Goal: Book appointment/travel/reservation

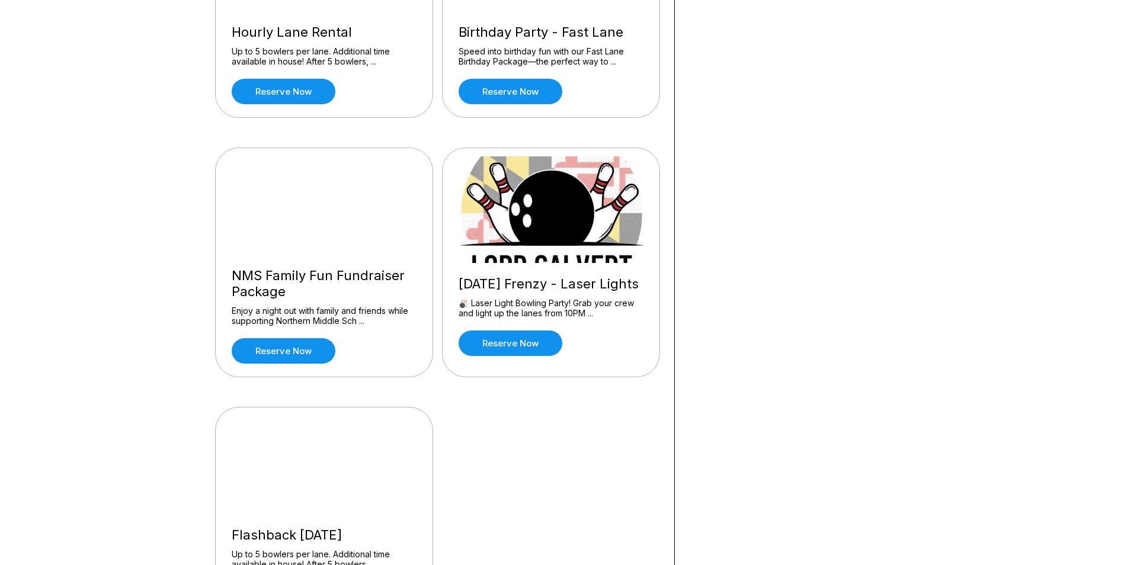
scroll to position [829, 0]
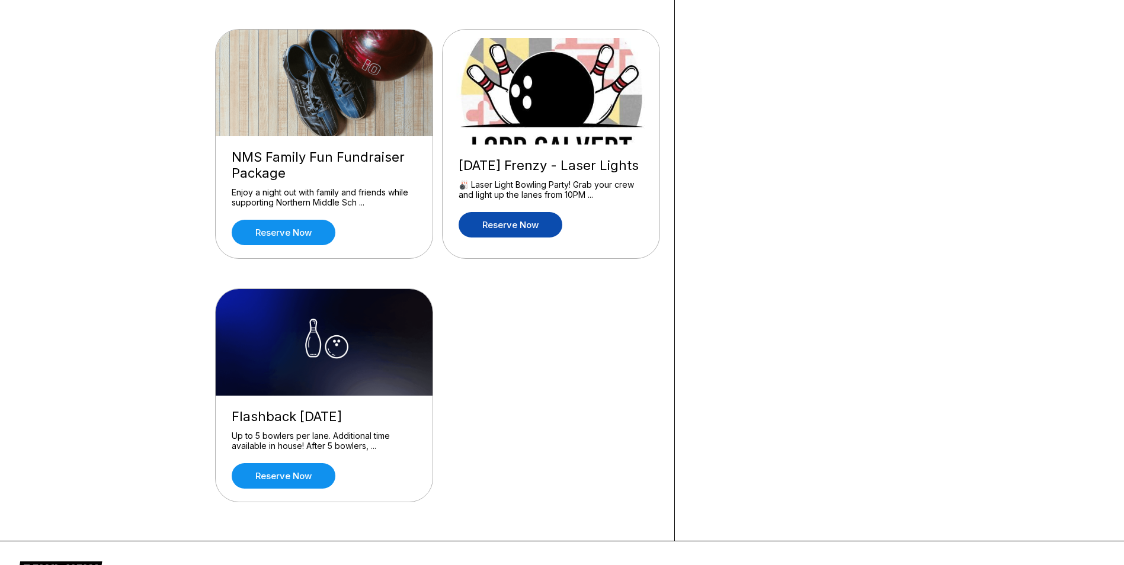
click at [548, 217] on link "Reserve now" at bounding box center [510, 224] width 104 height 25
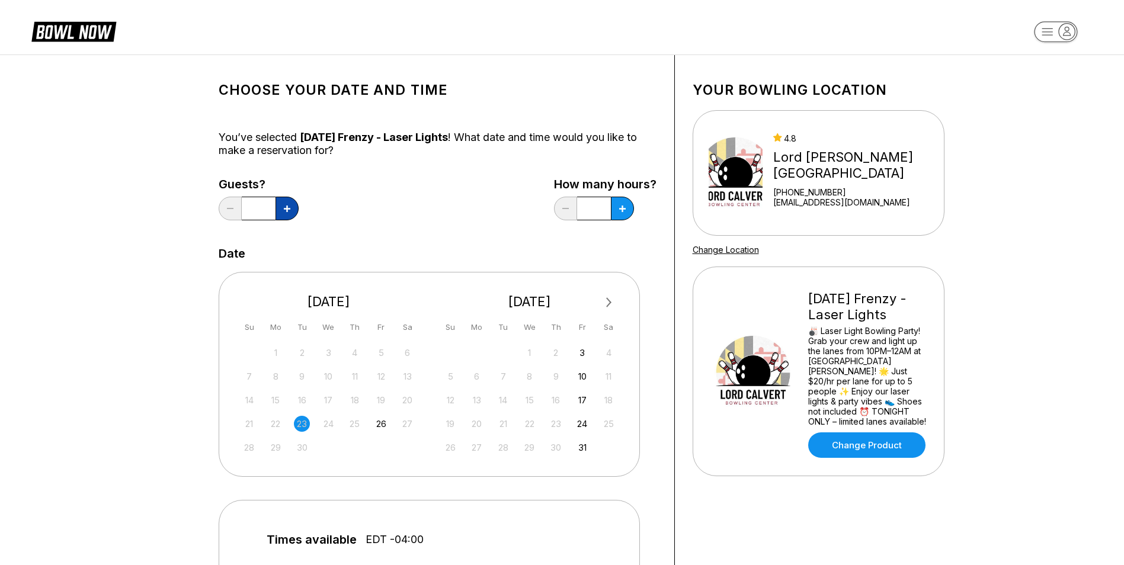
click at [280, 211] on button at bounding box center [286, 209] width 23 height 24
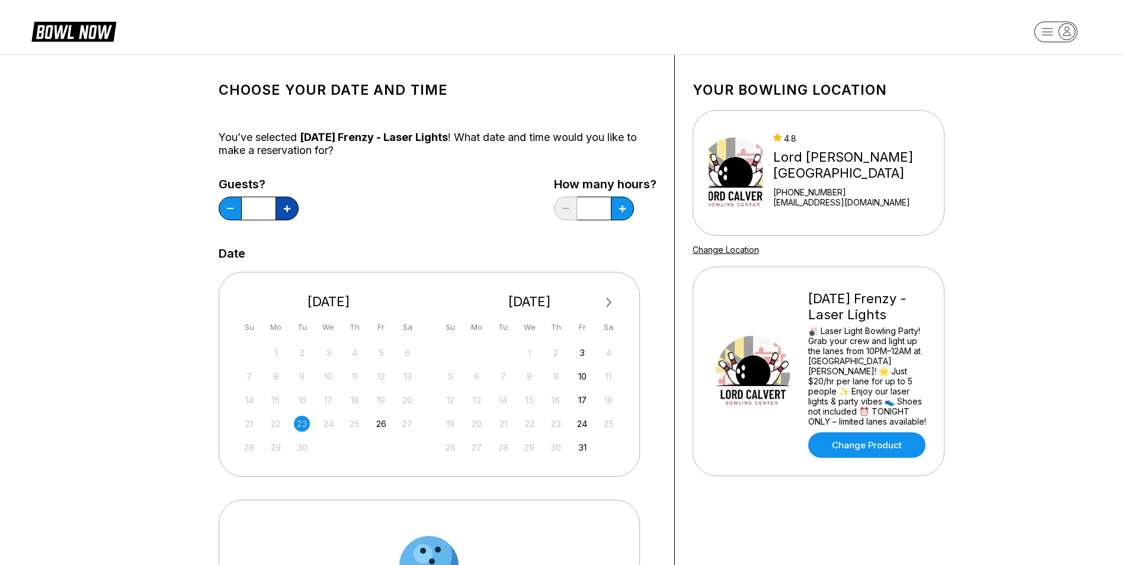
type input "*"
click at [615, 210] on button at bounding box center [622, 209] width 23 height 24
type input "*"
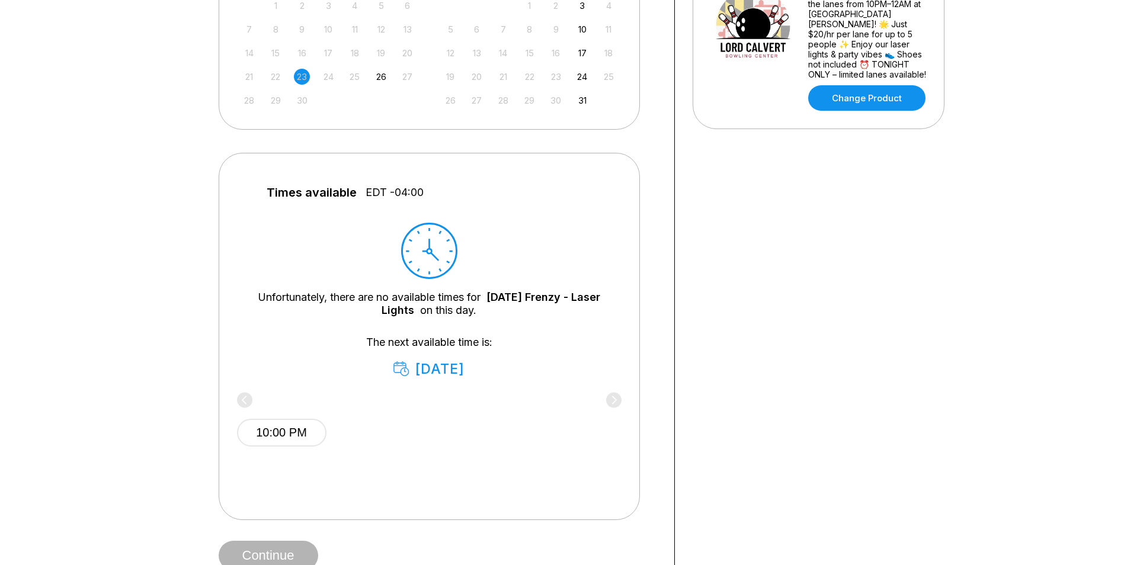
scroll to position [237, 0]
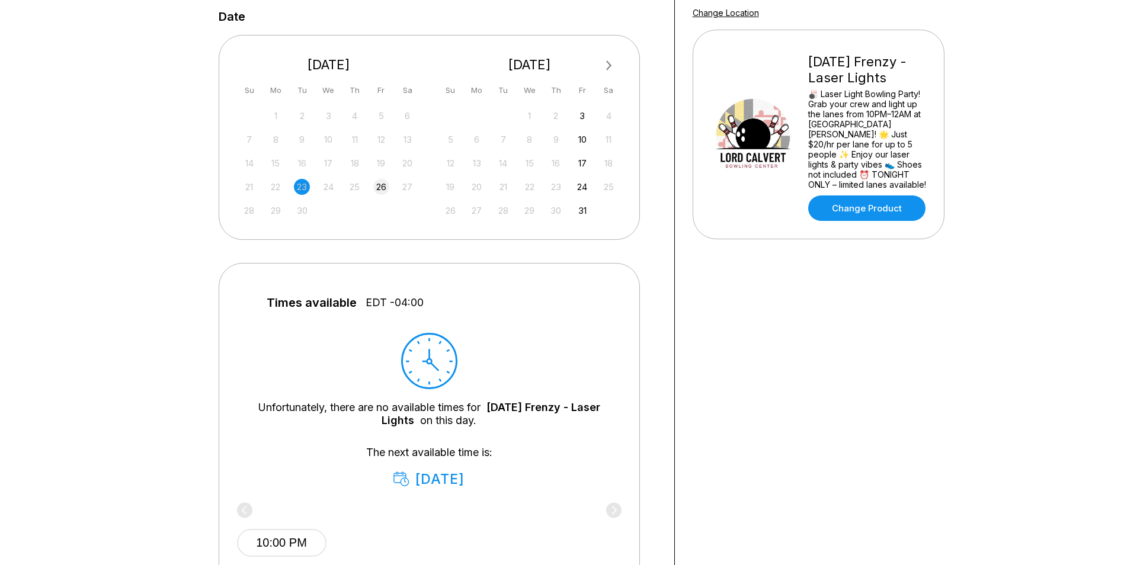
click at [387, 187] on div "26" at bounding box center [381, 187] width 16 height 16
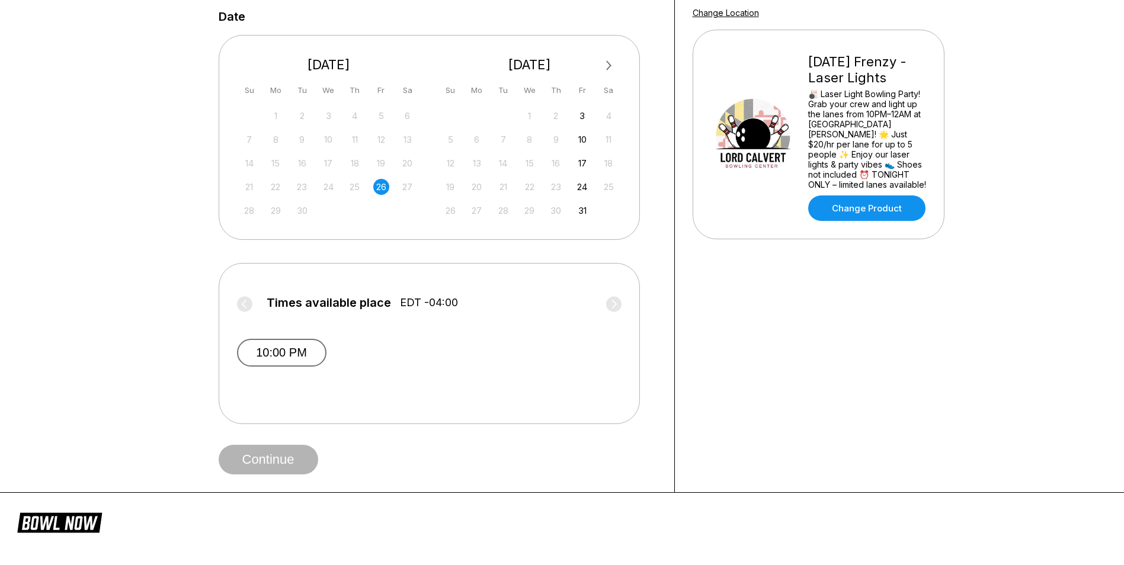
click at [291, 360] on button "10:00 PM" at bounding box center [281, 353] width 89 height 28
click at [296, 461] on button "Continue" at bounding box center [269, 460] width 100 height 30
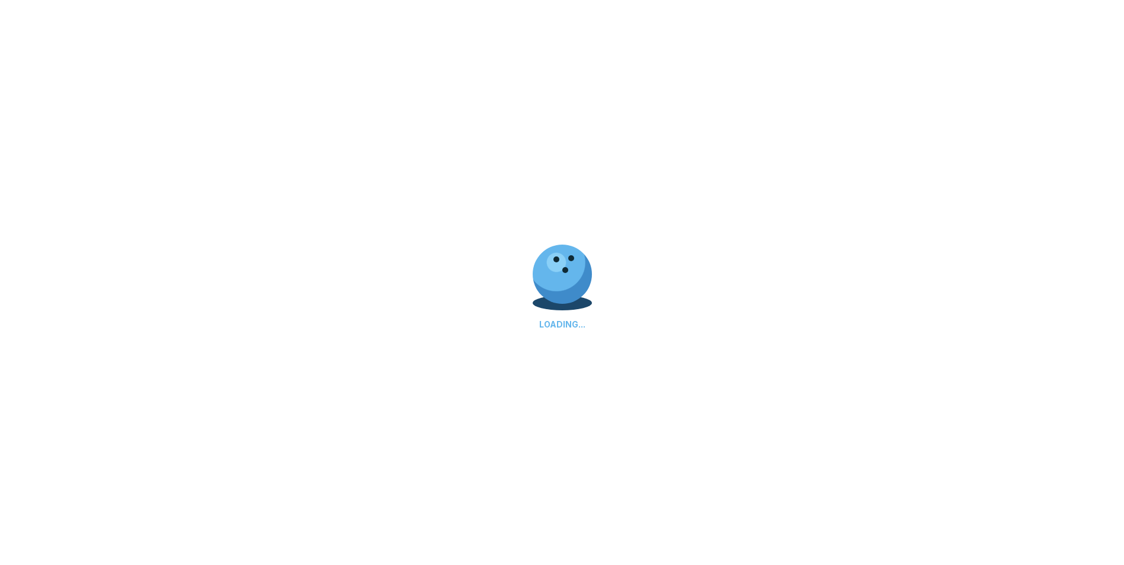
select select "**"
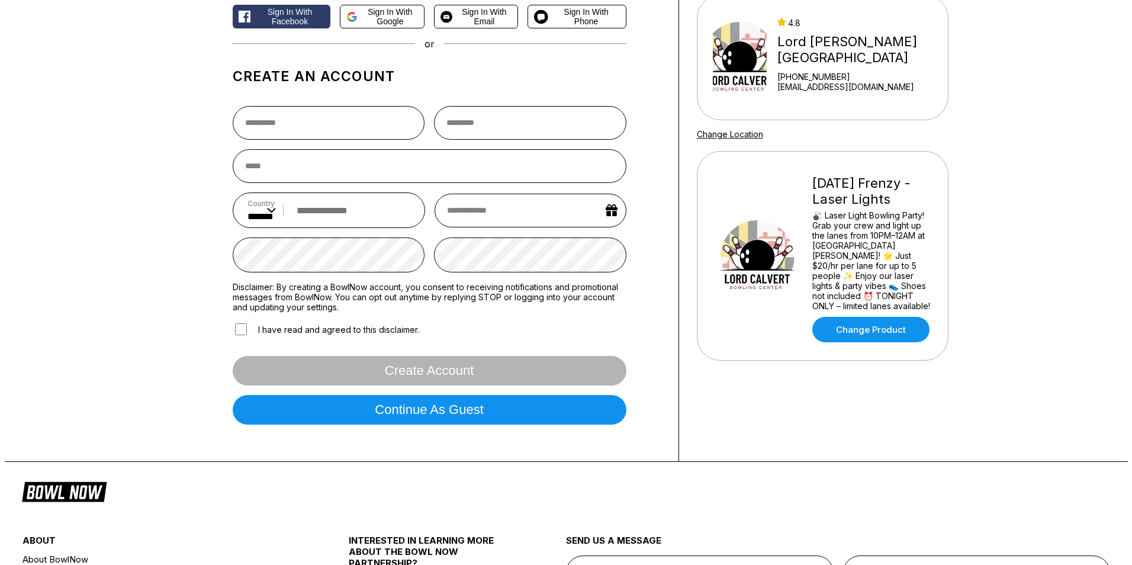
scroll to position [59, 0]
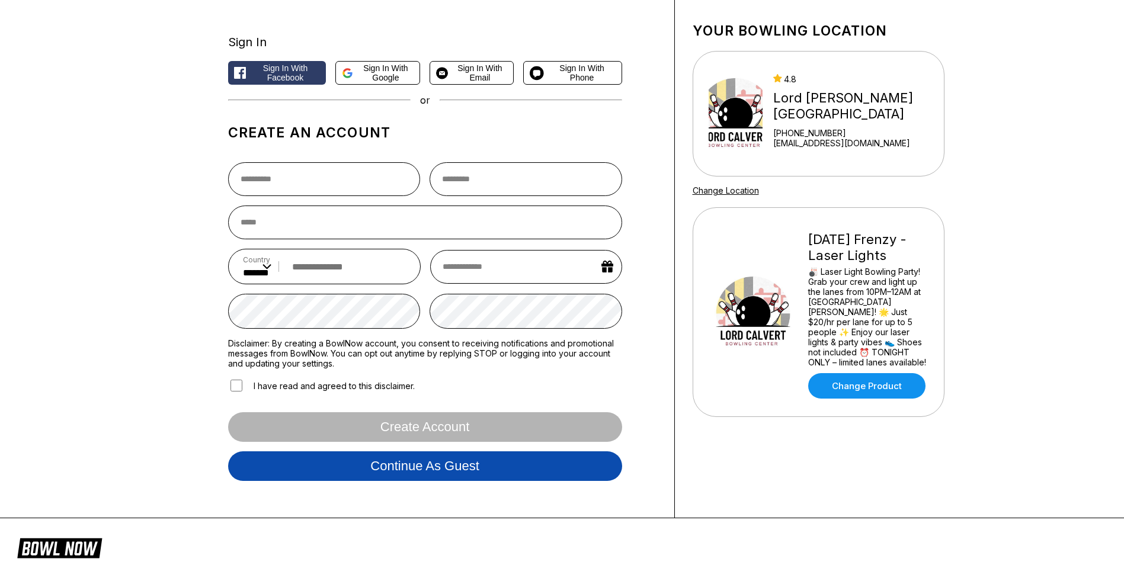
click at [405, 476] on button "Continue as guest" at bounding box center [425, 466] width 394 height 30
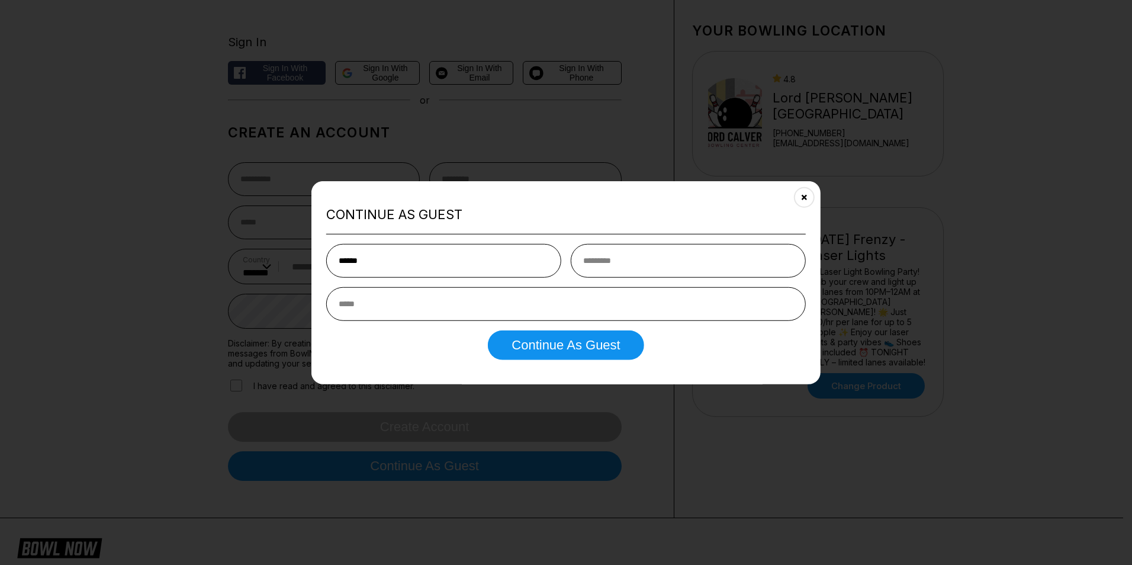
type input "******"
type input "**********"
click at [575, 350] on button "Continue as Guest" at bounding box center [566, 345] width 156 height 30
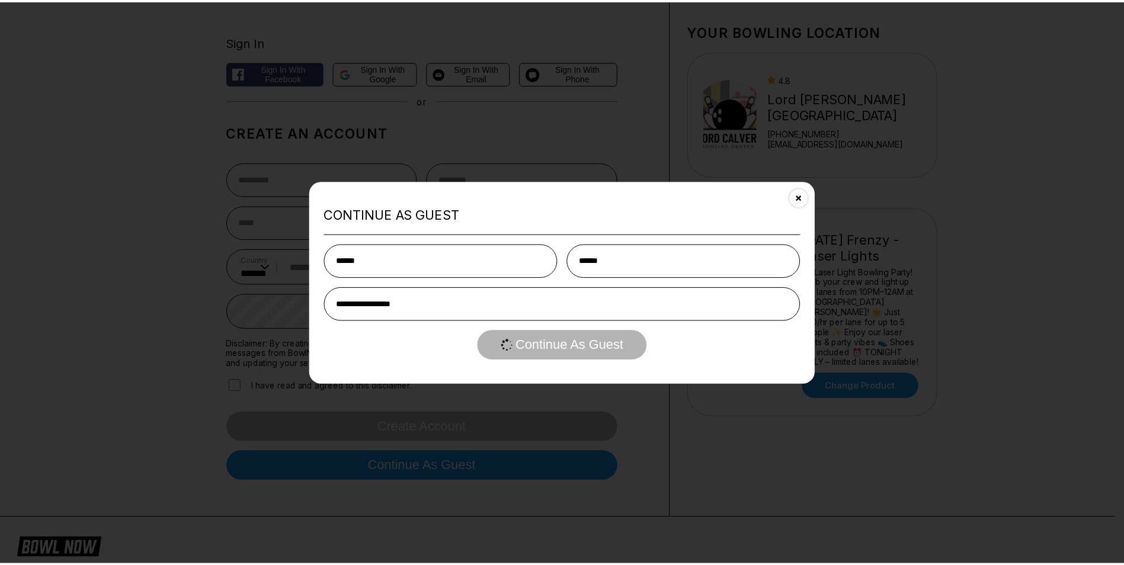
scroll to position [0, 0]
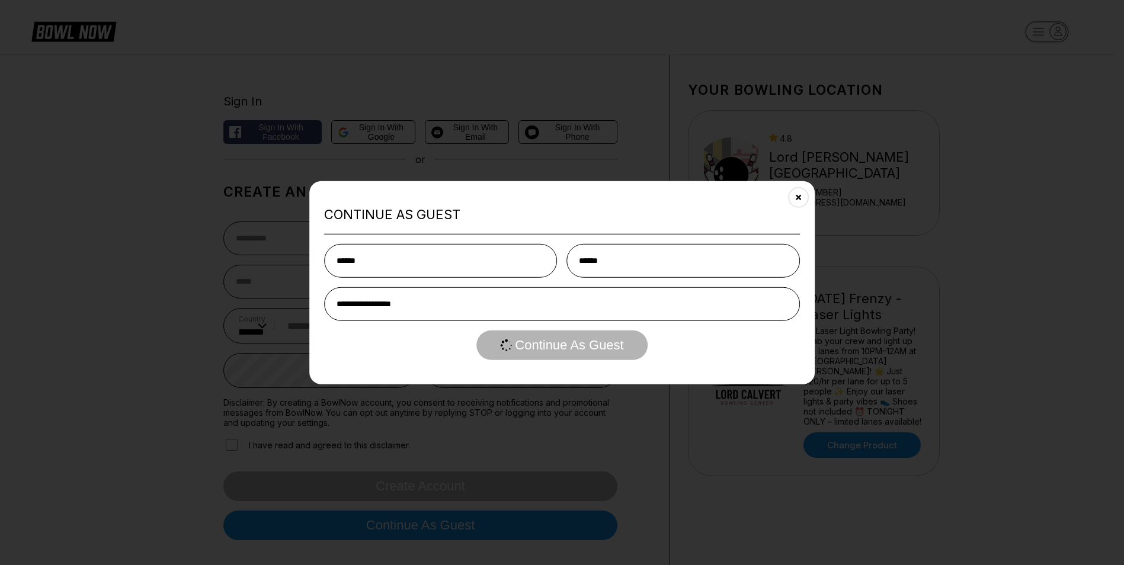
select select "**"
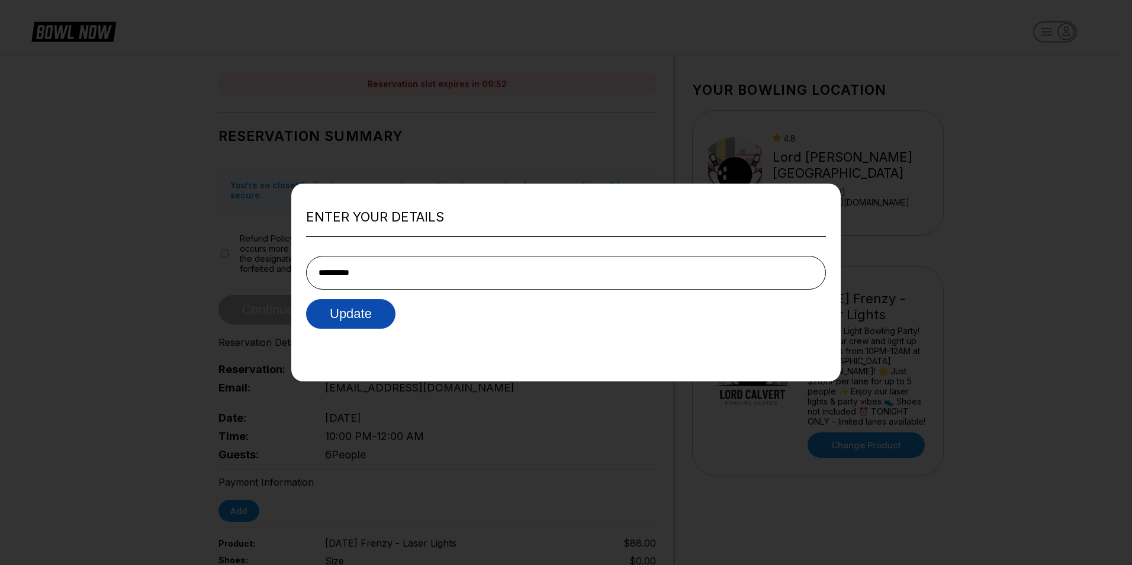
type input "**********"
click at [339, 322] on button "Update" at bounding box center [350, 314] width 89 height 30
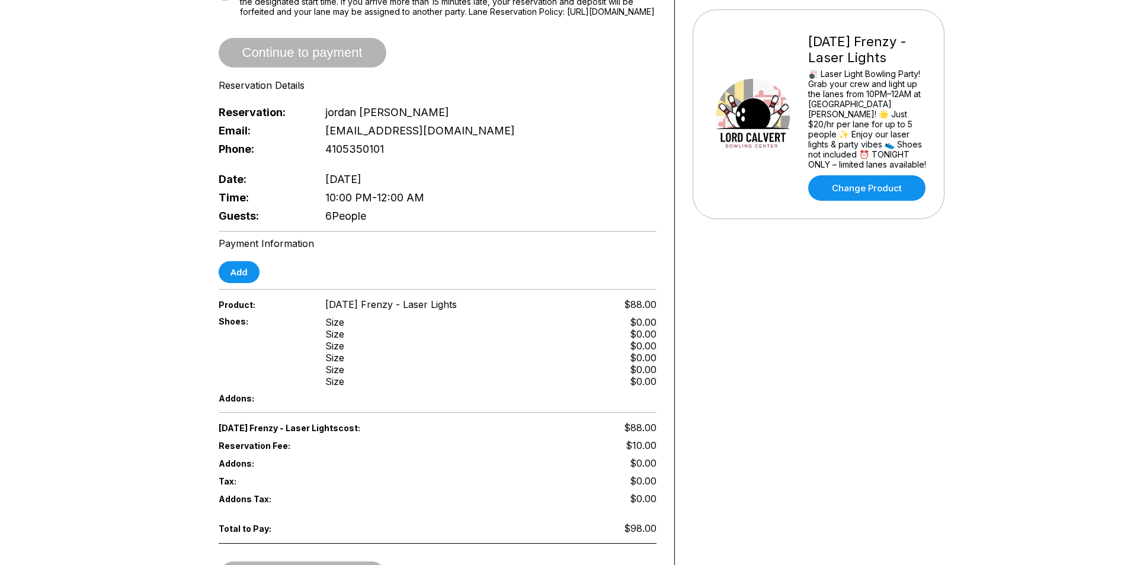
scroll to position [237, 0]
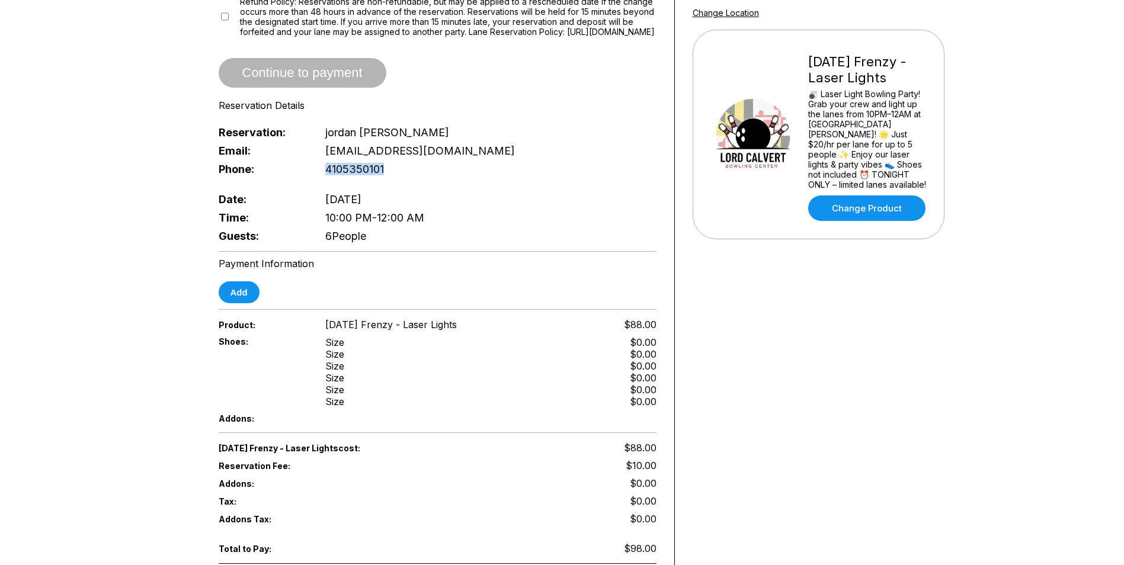
drag, startPoint x: 392, startPoint y: 167, endPoint x: 309, endPoint y: 164, distance: 83.6
click at [309, 164] on div "Phone: [PHONE_NUMBER]" at bounding box center [438, 169] width 438 height 18
drag, startPoint x: 309, startPoint y: 164, endPoint x: 402, endPoint y: 137, distance: 96.7
click at [406, 139] on div "Reservation: [PERSON_NAME]" at bounding box center [438, 132] width 438 height 18
click at [297, 137] on div "Reservation: [PERSON_NAME]" at bounding box center [438, 132] width 438 height 18
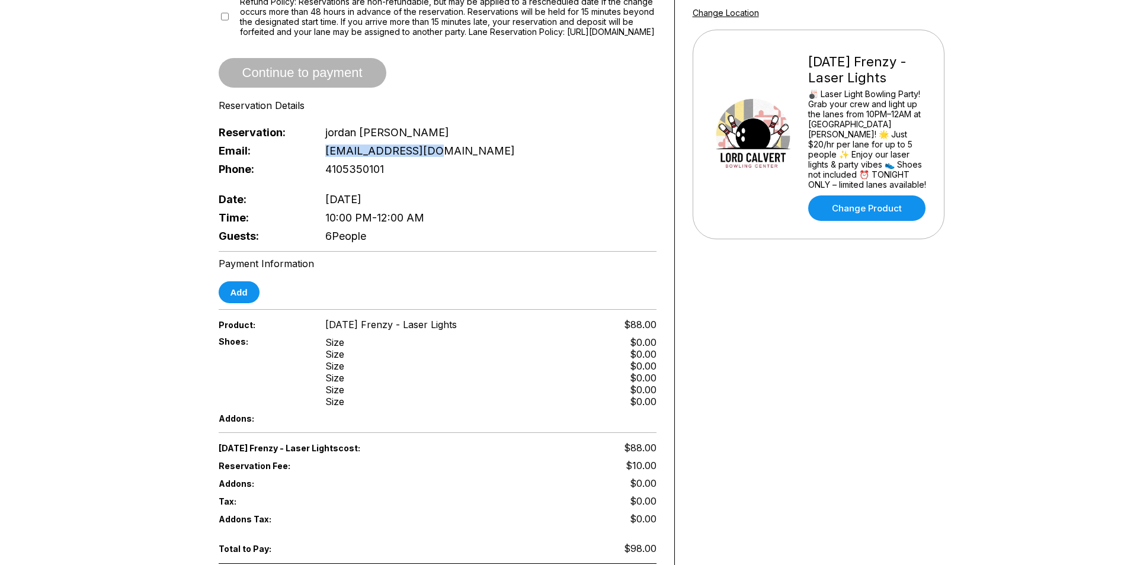
drag, startPoint x: 297, startPoint y: 137, endPoint x: 431, endPoint y: 142, distance: 133.3
click at [431, 142] on div "Email: [EMAIL_ADDRESS][DOMAIN_NAME]" at bounding box center [438, 151] width 438 height 18
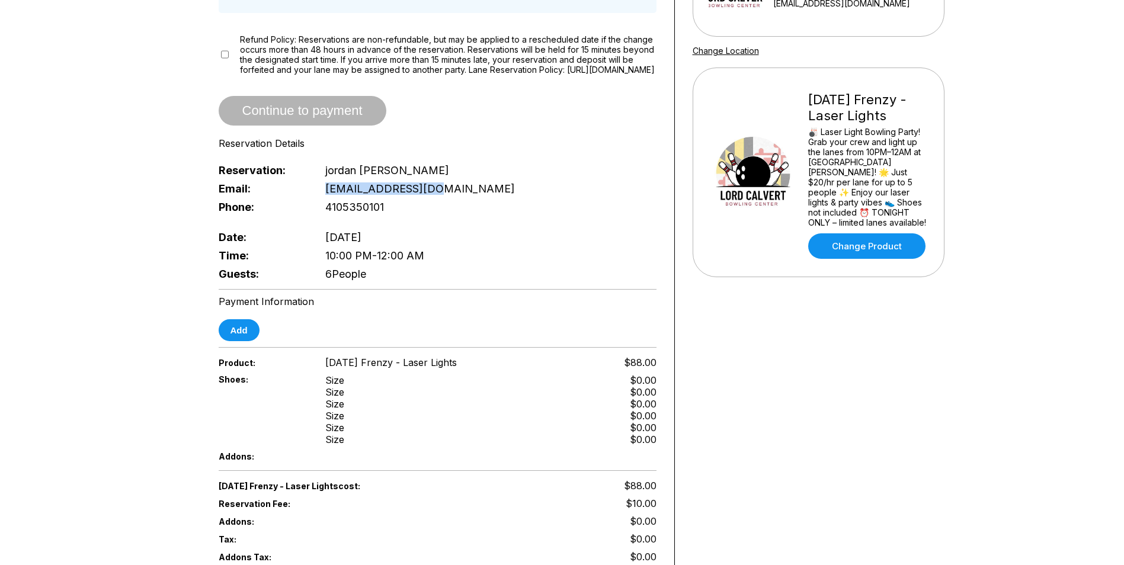
scroll to position [178, 0]
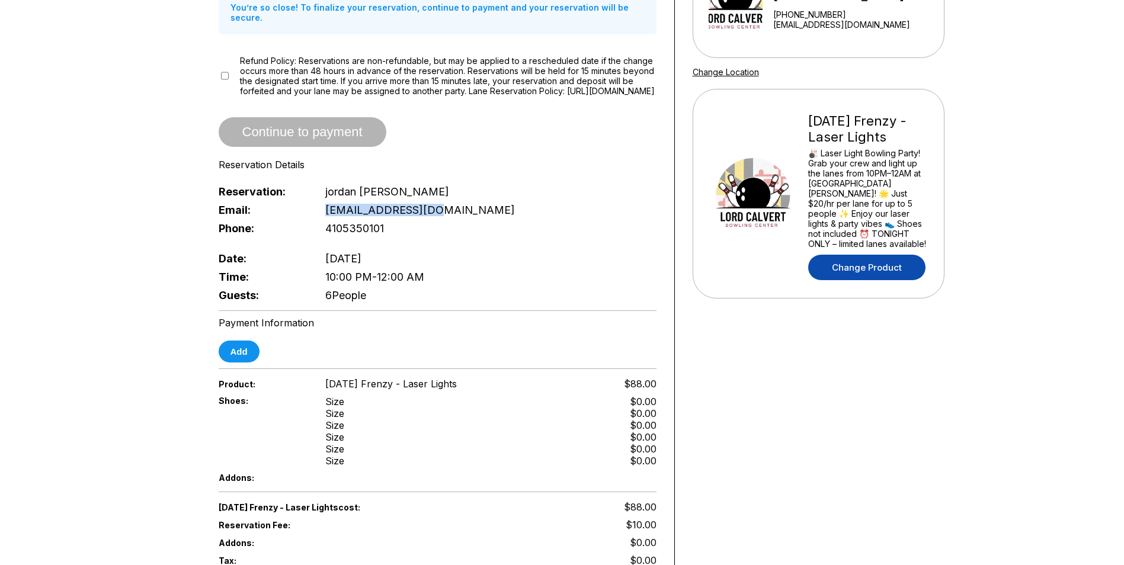
click at [860, 270] on link "Change Product" at bounding box center [866, 267] width 117 height 25
